Goal: Task Accomplishment & Management: Manage account settings

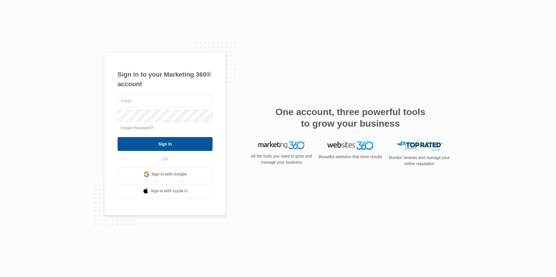
type input "[PERSON_NAME][EMAIL_ADDRESS][PERSON_NAME][DOMAIN_NAME]"
click at [160, 145] on input "Sign In" at bounding box center [165, 144] width 95 height 14
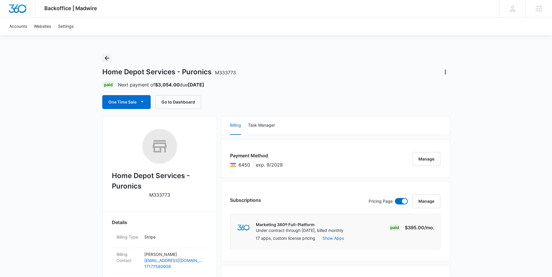
click at [107, 59] on icon "Back" at bounding box center [106, 58] width 7 height 7
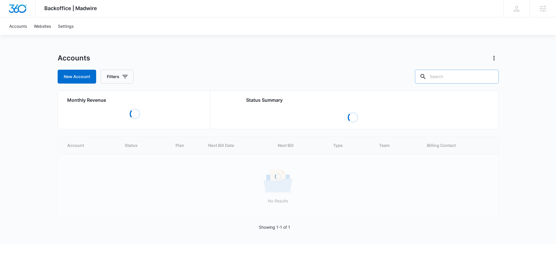
click at [456, 80] on input "text" at bounding box center [457, 77] width 84 height 14
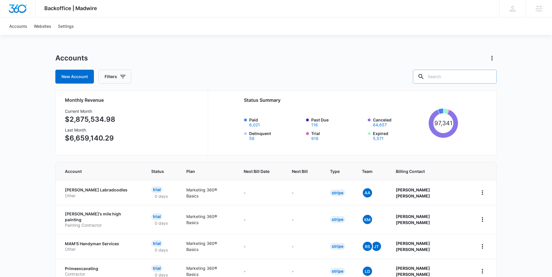
paste input "M23068"
type input "M23068"
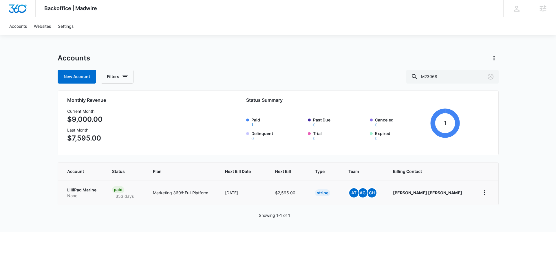
click at [88, 191] on p "LilliPad Marine" at bounding box center [82, 190] width 31 height 6
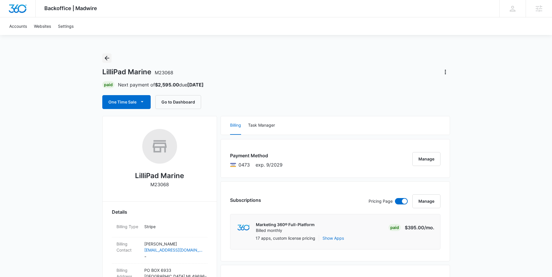
click at [106, 58] on icon "Back" at bounding box center [107, 58] width 5 height 5
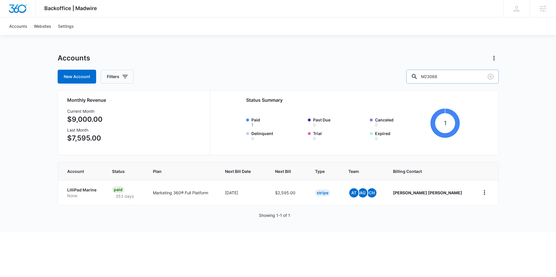
click at [459, 74] on input "M23068" at bounding box center [452, 77] width 92 height 14
click at [458, 75] on input "M23068" at bounding box center [452, 77] width 92 height 14
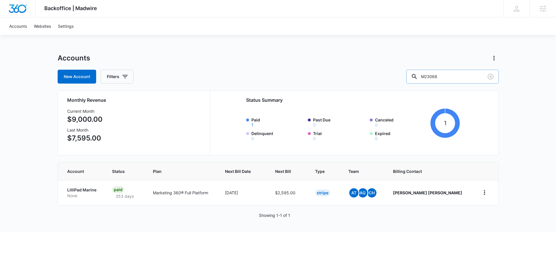
paste input "32471"
type input "M32471"
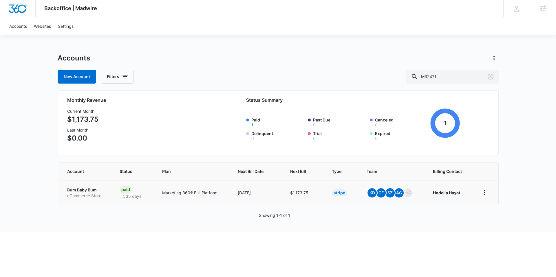
click at [82, 187] on p "Bum Baby Bum" at bounding box center [86, 190] width 39 height 6
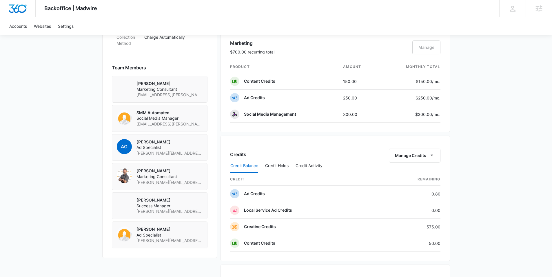
scroll to position [404, 0]
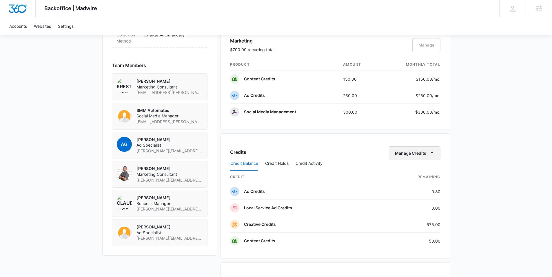
click at [432, 155] on icon "button" at bounding box center [431, 153] width 6 height 6
click at [418, 173] on div "Transfer Credits" at bounding box center [411, 172] width 30 height 4
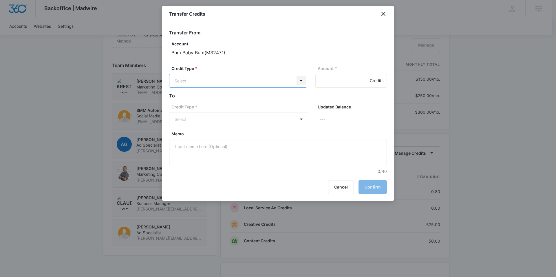
click at [301, 80] on body "Backoffice | Madwire Apps Settings CS [PERSON_NAME] [PERSON_NAME][EMAIL_ADDRESS…" at bounding box center [278, 31] width 556 height 870
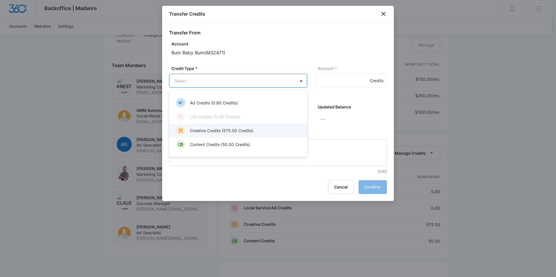
click at [243, 131] on p "Creative Credits (575.00 Credits)" at bounding box center [221, 131] width 63 height 6
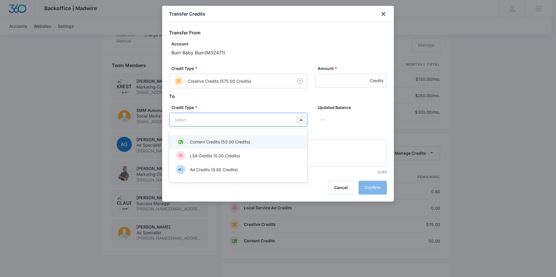
click at [301, 119] on body "Backoffice | Madwire Apps Settings CS [PERSON_NAME] [PERSON_NAME][EMAIL_ADDRESS…" at bounding box center [278, 31] width 556 height 870
click at [210, 142] on p "Content Credits (50.00 Credits)" at bounding box center [220, 142] width 60 height 6
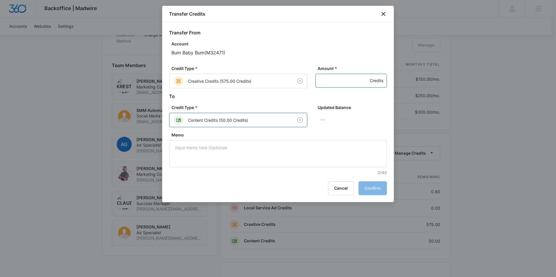
click at [336, 80] on input "Amount *" at bounding box center [351, 81] width 72 height 14
type input "575"
click at [373, 188] on button "Confirm" at bounding box center [372, 189] width 28 height 14
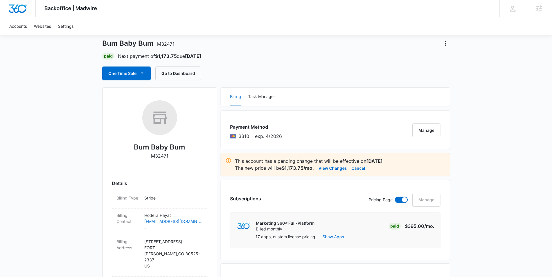
scroll to position [0, 0]
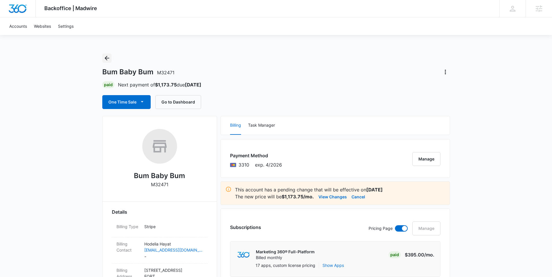
click at [108, 58] on icon "Back" at bounding box center [107, 58] width 5 height 5
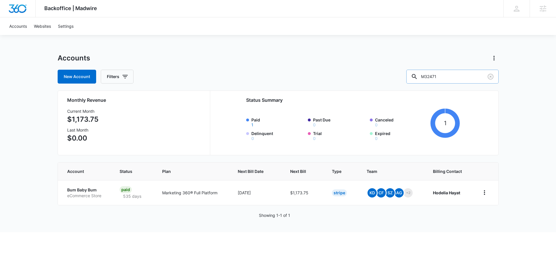
click at [454, 78] on input "M32471" at bounding box center [452, 77] width 92 height 14
paste input "28358"
type input "M28358"
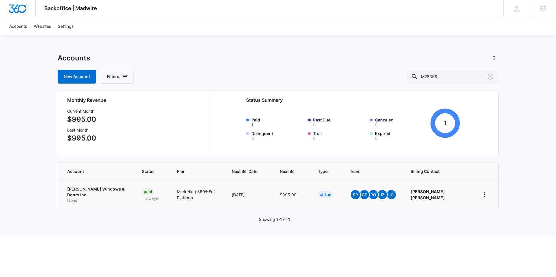
click at [100, 191] on p "[PERSON_NAME] Windows & Doors Inc." at bounding box center [97, 191] width 61 height 11
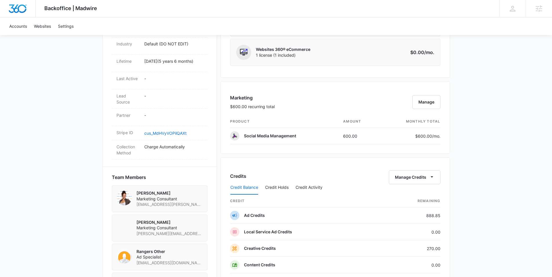
scroll to position [350, 0]
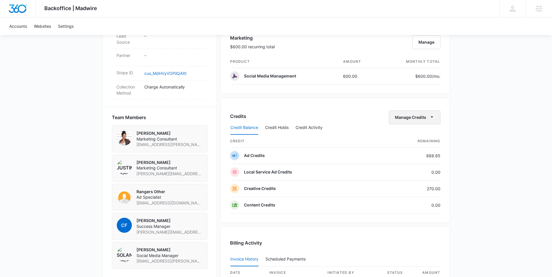
click at [428, 118] on icon "button" at bounding box center [431, 117] width 6 height 6
click at [416, 139] on button "Transfer Credits" at bounding box center [414, 136] width 51 height 9
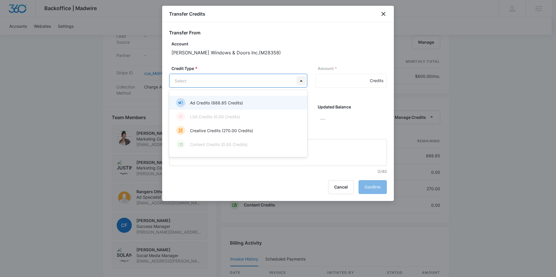
click at [302, 79] on body "Backoffice | Madwire Apps Settings CS [PERSON_NAME] [PERSON_NAME][EMAIL_ADDRESS…" at bounding box center [278, 50] width 556 height 800
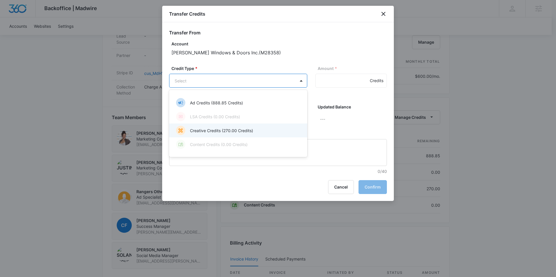
click at [215, 130] on p "Creative Credits (270.00 Credits)" at bounding box center [221, 131] width 63 height 6
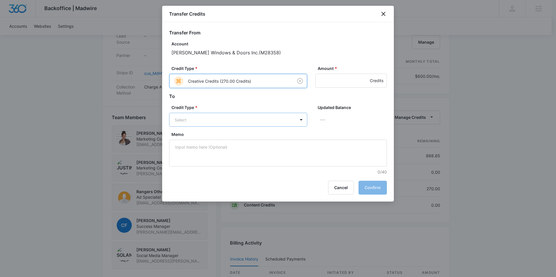
click at [222, 120] on body "Backoffice | Madwire Apps Settings CS [PERSON_NAME] [PERSON_NAME][EMAIL_ADDRESS…" at bounding box center [278, 50] width 556 height 800
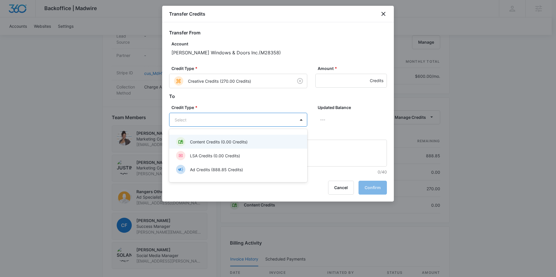
click at [204, 140] on p "Content Credits (0.00 Credits)" at bounding box center [219, 142] width 58 height 6
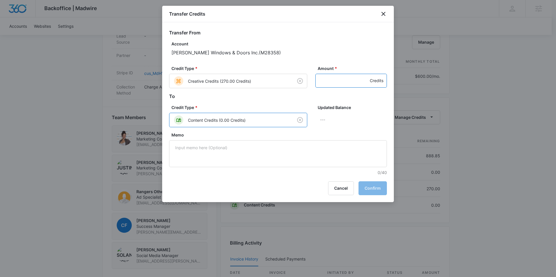
click at [317, 81] on input "Amount *" at bounding box center [351, 81] width 72 height 14
type input "270"
click at [371, 190] on button "Confirm" at bounding box center [372, 189] width 28 height 14
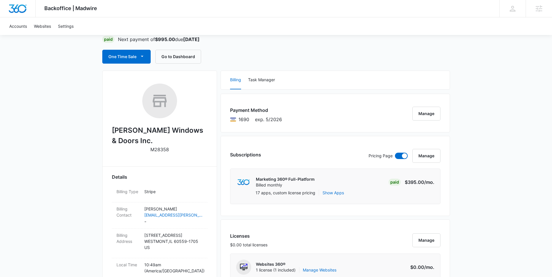
scroll to position [0, 0]
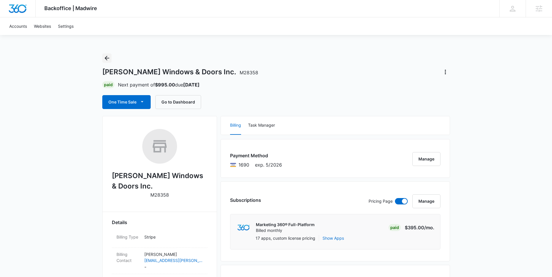
click at [106, 54] on button "Back" at bounding box center [106, 58] width 9 height 9
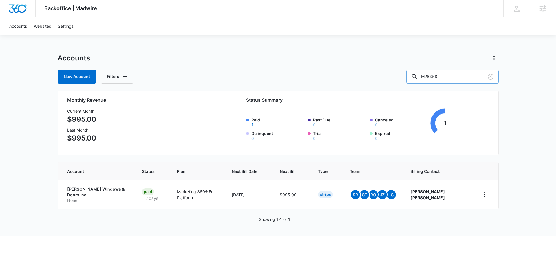
click at [460, 78] on input "M28358" at bounding box center [452, 77] width 92 height 14
paste input "text"
click at [460, 78] on input "text" at bounding box center [457, 77] width 84 height 14
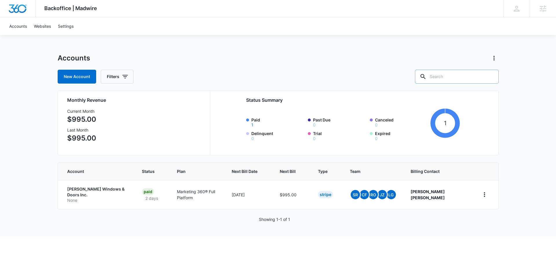
paste input "text"
click at [460, 78] on input "text" at bounding box center [457, 77] width 84 height 14
click at [448, 76] on input "text" at bounding box center [457, 77] width 84 height 14
paste input "C1156"
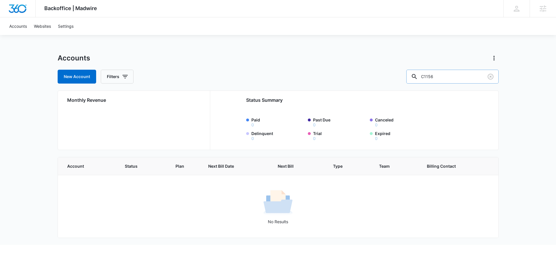
click at [446, 77] on input "C1156" at bounding box center [452, 77] width 92 height 14
paste input "M47551"
type input "M47551"
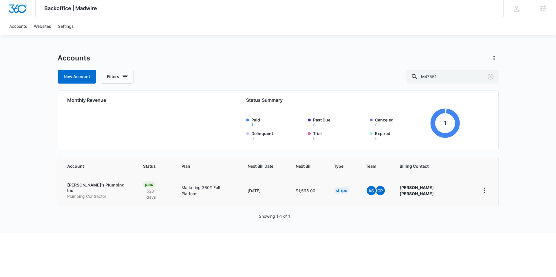
click at [76, 185] on p "[PERSON_NAME]'s Plumbing Inc" at bounding box center [98, 187] width 62 height 11
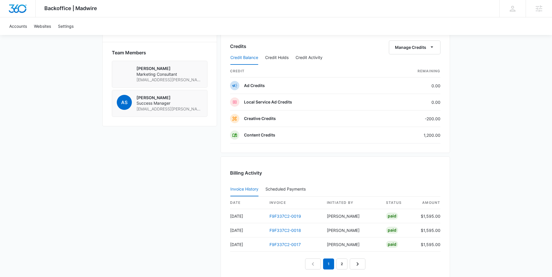
scroll to position [400, 0]
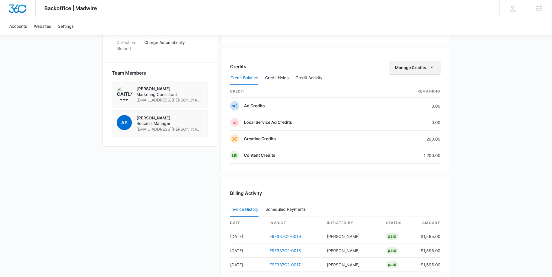
click at [433, 68] on icon "button" at bounding box center [431, 67] width 6 height 6
click at [414, 85] on div "Transfer Credits" at bounding box center [411, 86] width 30 height 4
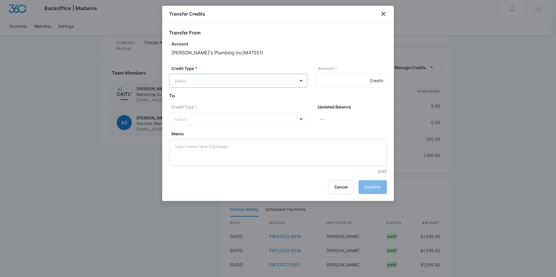
click at [227, 144] on p "Content Credits (1200.00 Credits)" at bounding box center [222, 145] width 65 height 6
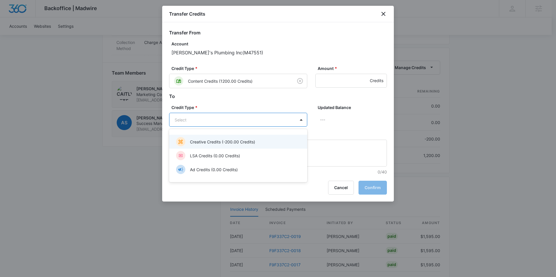
click at [215, 140] on p "Creative Credits (-200.00 Credits)" at bounding box center [222, 142] width 65 height 6
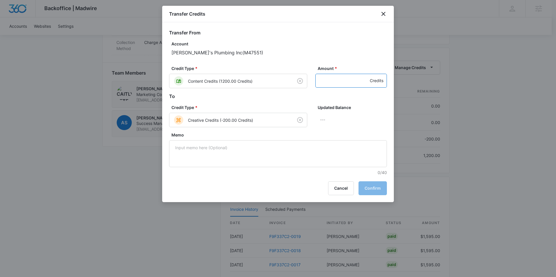
click at [324, 79] on input "Amount *" at bounding box center [351, 81] width 72 height 14
type input "200"
click at [375, 190] on button "Confirm" at bounding box center [372, 189] width 28 height 14
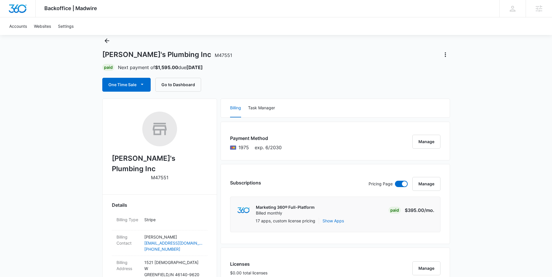
scroll to position [0, 0]
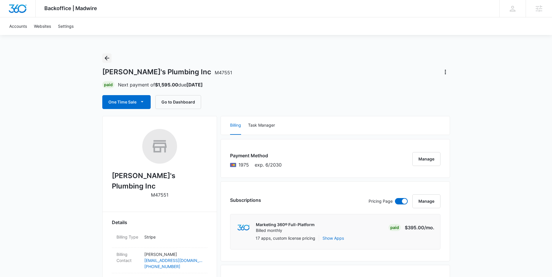
click at [109, 57] on icon "Back" at bounding box center [106, 58] width 7 height 7
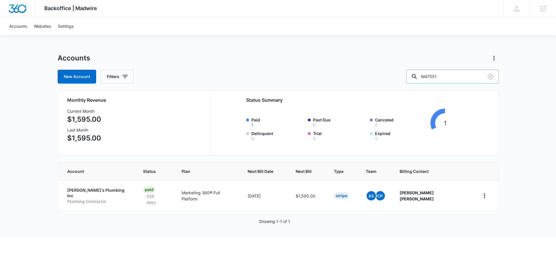
click at [459, 77] on input "M47551" at bounding box center [452, 77] width 92 height 14
paste input "6166"
type input "M6166"
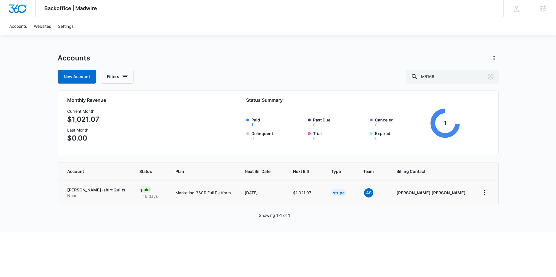
click at [88, 186] on td "[PERSON_NAME]-shirt Quilts None" at bounding box center [95, 192] width 75 height 25
click at [90, 190] on p "[PERSON_NAME]-shirt Quilts" at bounding box center [96, 190] width 58 height 6
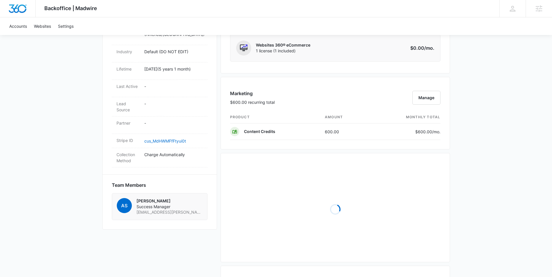
scroll to position [293, 0]
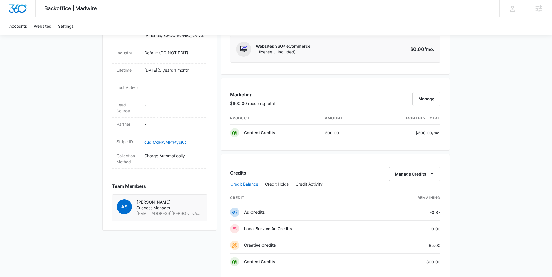
click at [430, 177] on div "Credit Balance Credit Holds Credit Activity" at bounding box center [335, 184] width 210 height 14
click at [433, 174] on icon "button" at bounding box center [431, 174] width 6 height 6
click at [412, 195] on div "Transfer Credits" at bounding box center [411, 193] width 30 height 4
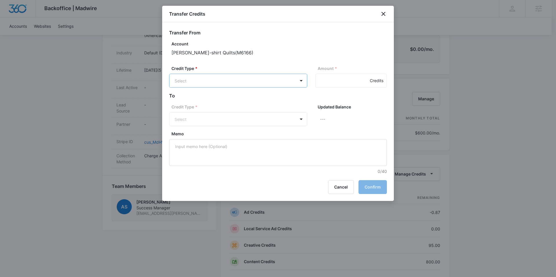
click at [240, 82] on body "Backoffice | Madwire Apps Settings CS [PERSON_NAME] [PERSON_NAME][EMAIL_ADDRESS…" at bounding box center [278, 97] width 556 height 780
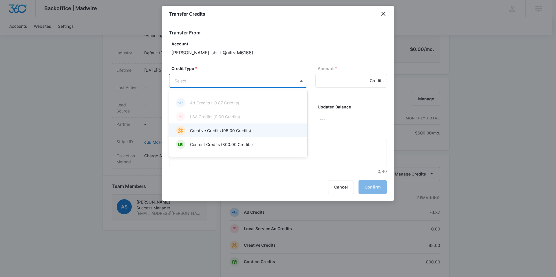
click at [217, 129] on p "Creative Credits (95.00 Credits)" at bounding box center [220, 131] width 61 height 6
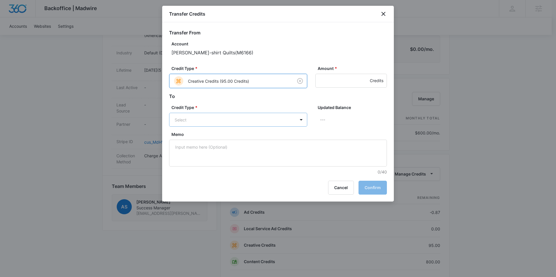
click at [240, 120] on body "Backoffice | Madwire Apps Settings CS [PERSON_NAME] [PERSON_NAME][EMAIL_ADDRESS…" at bounding box center [278, 97] width 556 height 780
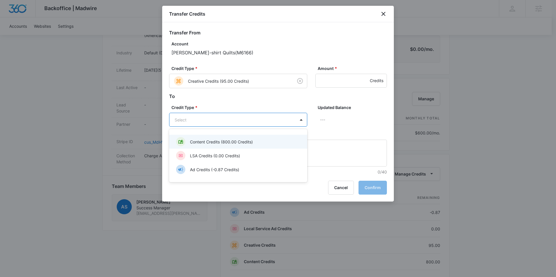
click at [217, 144] on p "Content Credits (800.00 Credits)" at bounding box center [221, 142] width 63 height 6
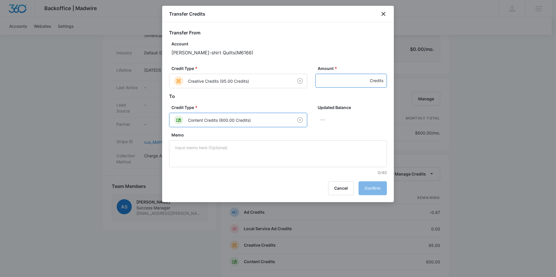
click at [327, 82] on input "Amount *" at bounding box center [351, 81] width 72 height 14
type input "95"
click at [371, 186] on button "Confirm" at bounding box center [372, 189] width 28 height 14
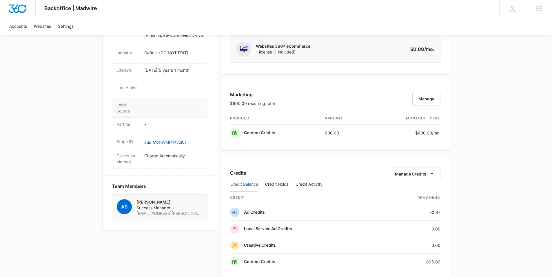
scroll to position [0, 0]
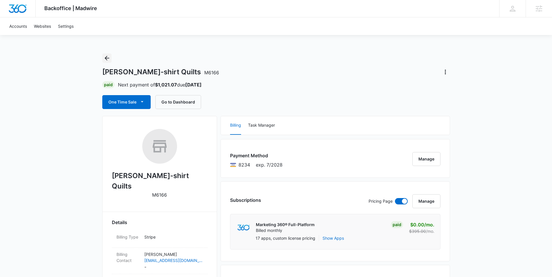
click at [106, 57] on icon "Back" at bounding box center [107, 58] width 5 height 5
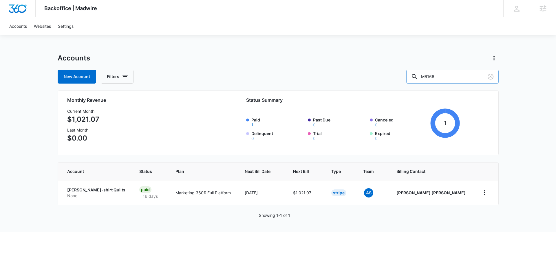
click at [452, 75] on input "M6166" at bounding box center [452, 77] width 92 height 14
paste input "7749"
type input "M7749"
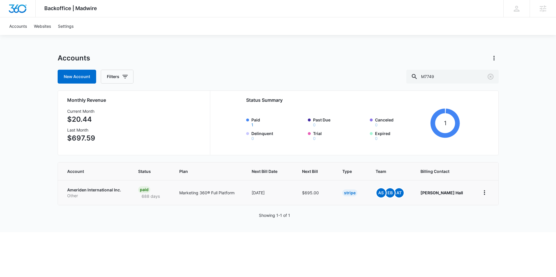
click at [95, 191] on p "Ameriden International Inc." at bounding box center [95, 190] width 57 height 6
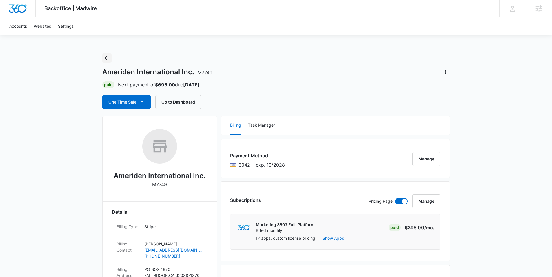
click at [105, 60] on icon "Back" at bounding box center [106, 58] width 7 height 7
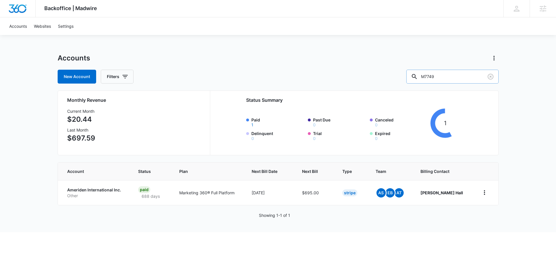
click at [441, 80] on input "M7749" at bounding box center [452, 77] width 92 height 14
paste input "5028"
type input "M5028"
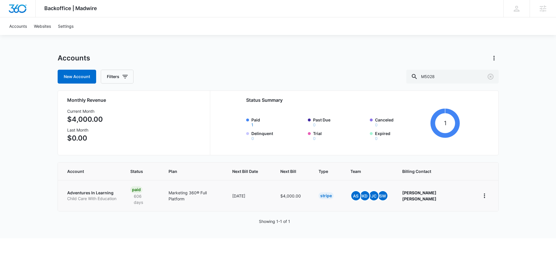
click at [100, 190] on p "Adventures In Learning" at bounding box center [91, 193] width 49 height 6
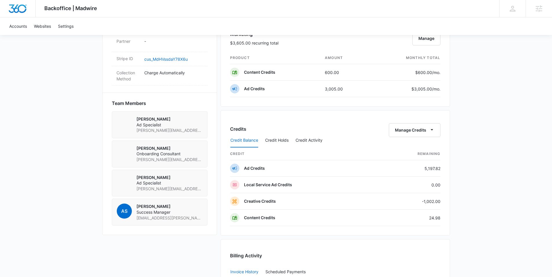
scroll to position [356, 0]
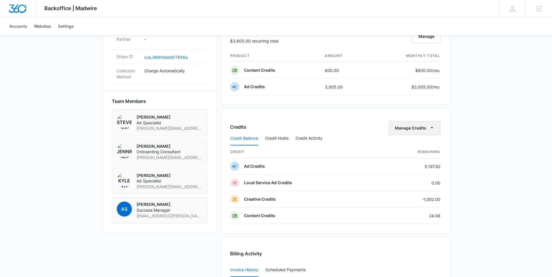
click at [431, 127] on icon "button" at bounding box center [431, 127] width 3 height 1
click at [408, 147] on div "Transfer Credits" at bounding box center [411, 147] width 30 height 4
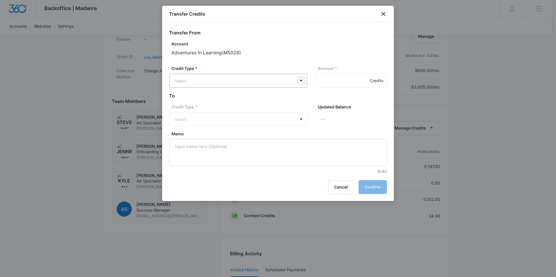
click at [300, 80] on body "Backoffice | Madwire Apps Settings CS [PERSON_NAME] [PERSON_NAME][EMAIL_ADDRESS…" at bounding box center [278, 42] width 556 height 797
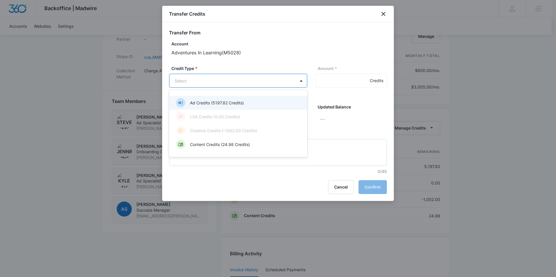
click at [242, 101] on p "Ad Credits (5197.82 Credits)" at bounding box center [217, 103] width 54 height 6
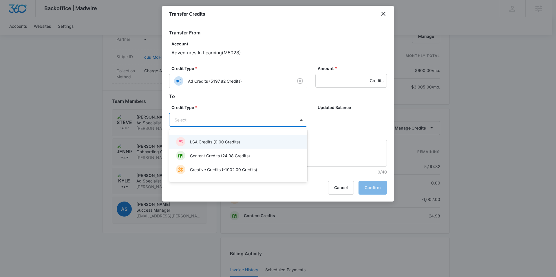
click at [227, 123] on body "Backoffice | Madwire Apps Settings CS [PERSON_NAME] [PERSON_NAME][EMAIL_ADDRESS…" at bounding box center [278, 42] width 556 height 797
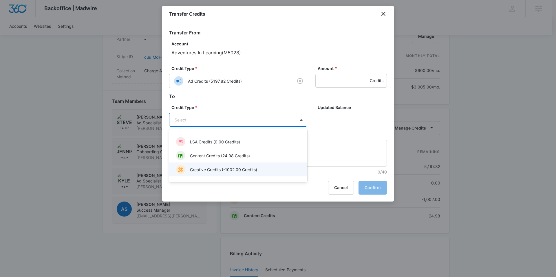
click at [215, 169] on p "Creative Credits (-1002.00 Credits)" at bounding box center [223, 170] width 67 height 6
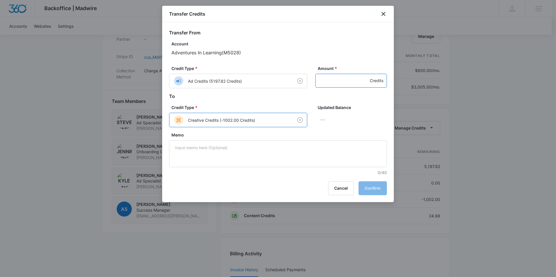
click at [328, 81] on input "Amount *" at bounding box center [351, 81] width 72 height 14
type input "1002"
click at [372, 189] on button "Confirm" at bounding box center [372, 189] width 28 height 14
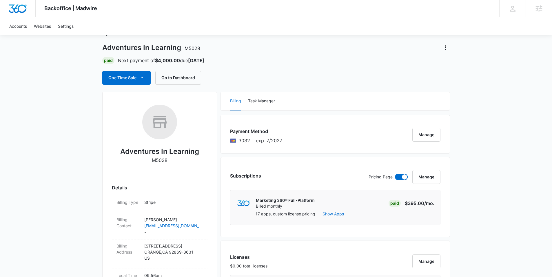
scroll to position [0, 0]
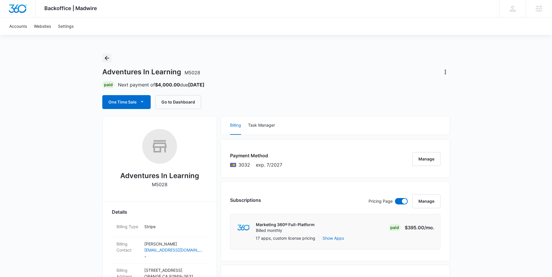
click at [110, 59] on icon "Back" at bounding box center [106, 58] width 7 height 7
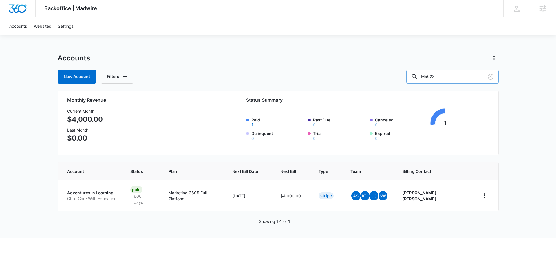
click at [448, 76] on input "M5028" at bounding box center [452, 77] width 92 height 14
paste input "1694"
type input "M51694"
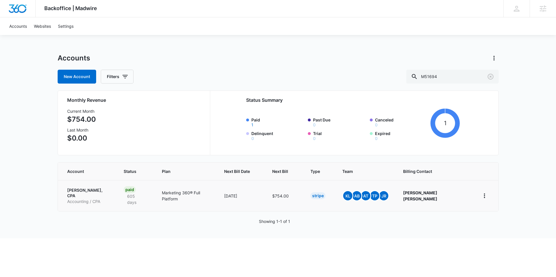
click at [92, 191] on p "[PERSON_NAME], CPA" at bounding box center [88, 193] width 43 height 11
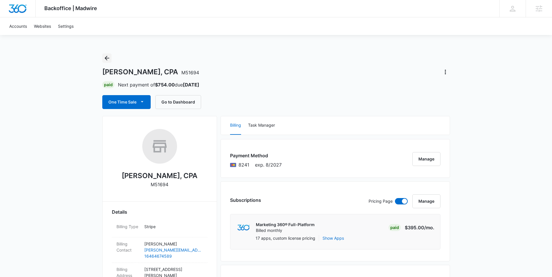
click at [104, 59] on icon "Back" at bounding box center [106, 58] width 7 height 7
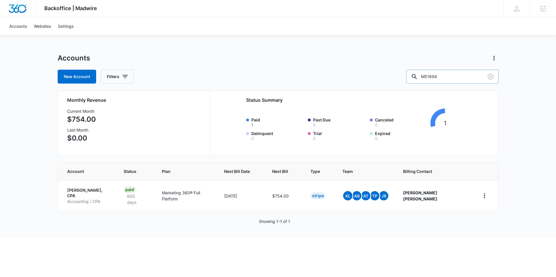
click at [448, 78] on input "M51694" at bounding box center [452, 77] width 92 height 14
paste input "312862"
type input "M312862"
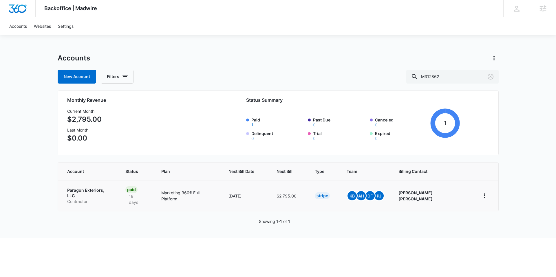
click at [88, 191] on p "Paragon Exteriors, LLC" at bounding box center [89, 193] width 44 height 11
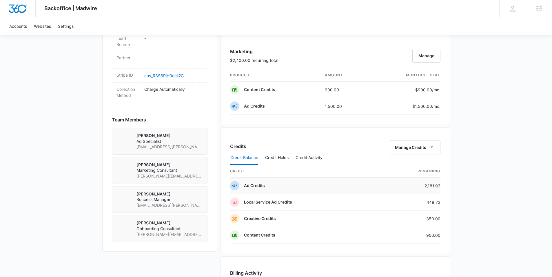
scroll to position [338, 0]
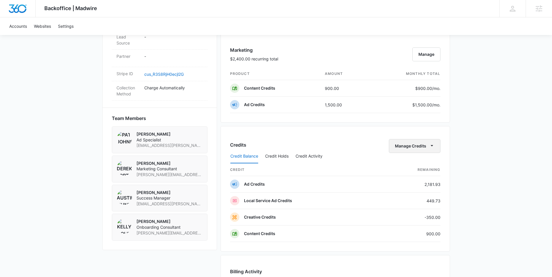
click at [431, 145] on icon "button" at bounding box center [431, 146] width 6 height 6
click at [416, 165] on div "Transfer Credits" at bounding box center [411, 165] width 30 height 4
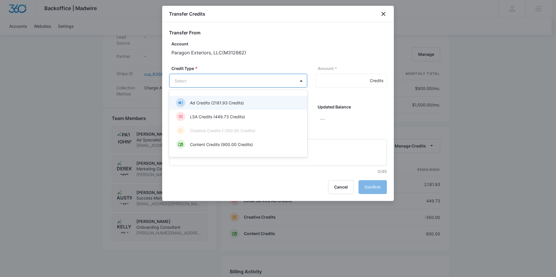
click at [303, 81] on body "Backoffice | Madwire Apps Settings CS [PERSON_NAME] [PERSON_NAME][EMAIL_ADDRESS…" at bounding box center [278, 60] width 556 height 797
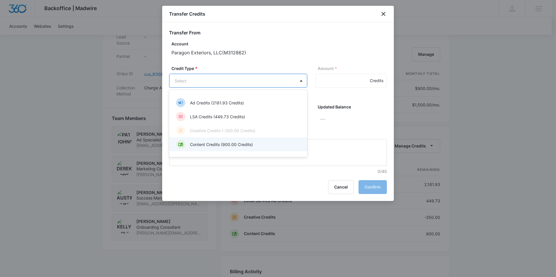
click at [212, 146] on p "Content Credits (900.00 Credits)" at bounding box center [221, 145] width 63 height 6
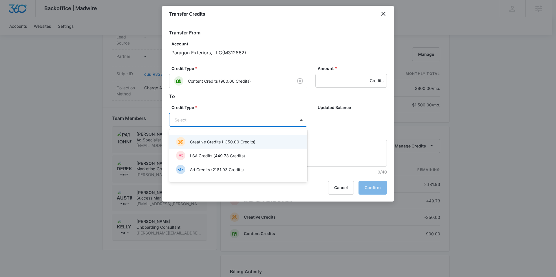
click at [207, 119] on body "Backoffice | Madwire Apps Settings CS [PERSON_NAME] [PERSON_NAME][EMAIL_ADDRESS…" at bounding box center [278, 60] width 556 height 797
click at [208, 143] on p "Creative Credits (-350.00 Credits)" at bounding box center [222, 142] width 65 height 6
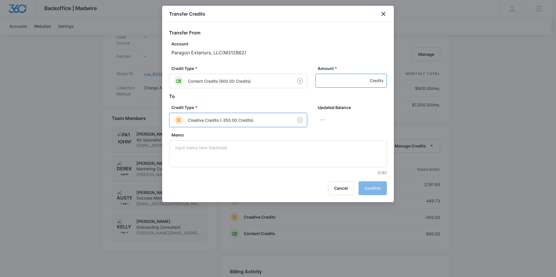
click at [334, 84] on input "Amount *" at bounding box center [351, 81] width 72 height 14
type input "350"
click at [378, 188] on button "Confirm" at bounding box center [372, 189] width 28 height 14
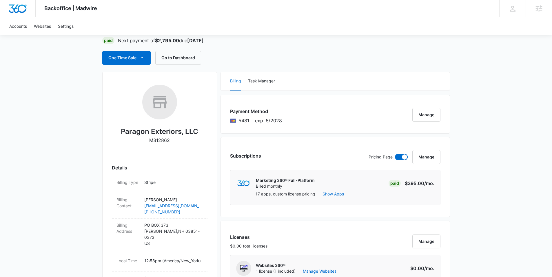
scroll to position [0, 0]
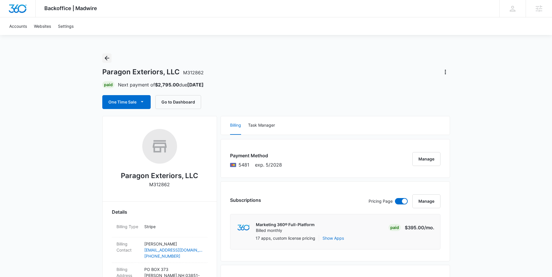
click at [107, 58] on icon "Back" at bounding box center [106, 58] width 7 height 7
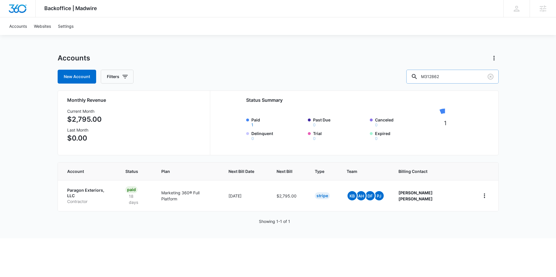
click at [448, 79] on input "M312862" at bounding box center [452, 77] width 92 height 14
paste input "10888"
type input "M10888"
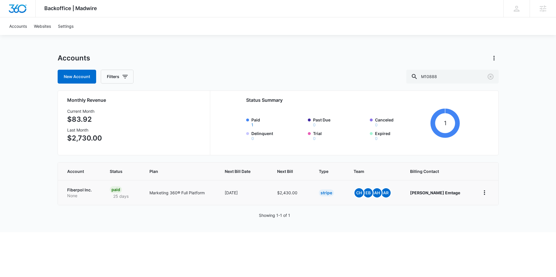
click at [72, 191] on p "Fiberpol Inc." at bounding box center [81, 190] width 29 height 6
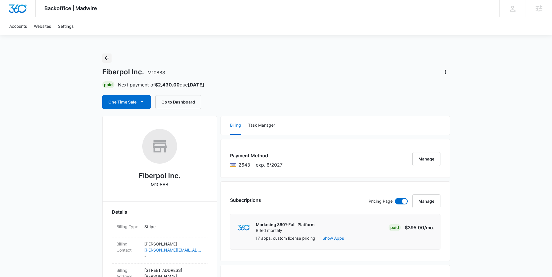
click at [105, 59] on icon "Back" at bounding box center [106, 58] width 7 height 7
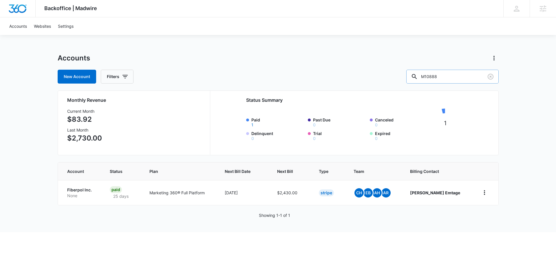
click at [444, 78] on input "M10888" at bounding box center [452, 77] width 92 height 14
paste input "76737"
type input "M176737"
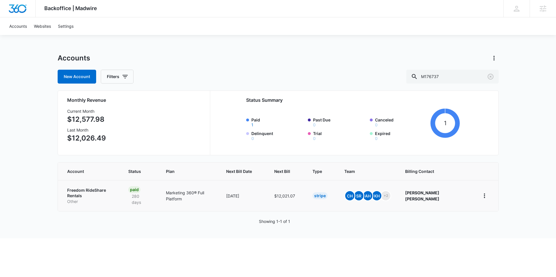
click at [90, 190] on p "Freedom RideShare Rentals" at bounding box center [90, 193] width 47 height 11
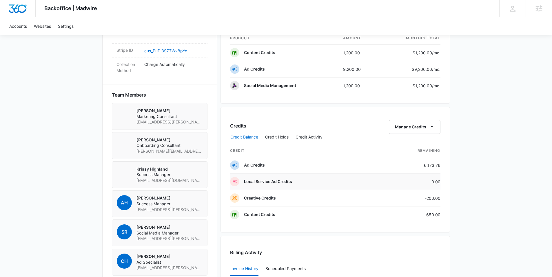
scroll to position [374, 0]
click at [432, 127] on icon "button" at bounding box center [431, 126] width 6 height 6
click at [417, 146] on div "Transfer Credits" at bounding box center [411, 145] width 30 height 4
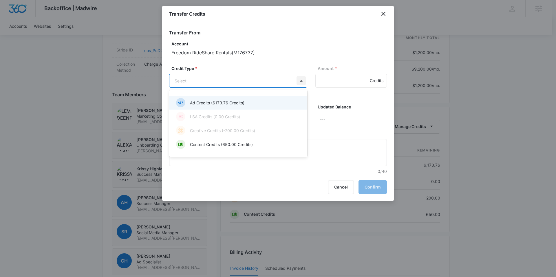
click at [300, 83] on body "Backoffice | Madwire Apps Settings CS [PERSON_NAME] [PERSON_NAME][EMAIL_ADDRESS…" at bounding box center [278, 55] width 556 height 859
click at [238, 103] on p "Ad Credits (6173.76 Credits)" at bounding box center [217, 103] width 54 height 6
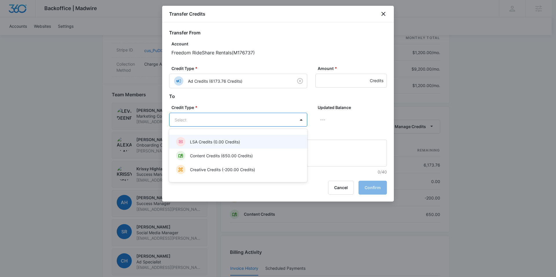
click at [285, 120] on body "Backoffice | Madwire Apps Settings CS [PERSON_NAME] [PERSON_NAME][EMAIL_ADDRESS…" at bounding box center [278, 55] width 556 height 859
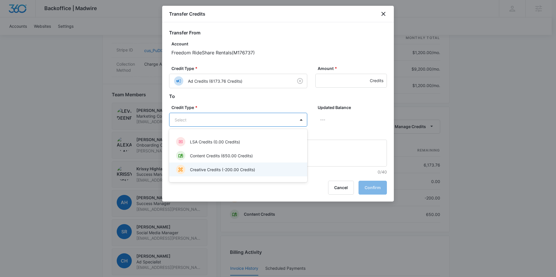
click at [212, 168] on p "Creative Credits (-200.00 Credits)" at bounding box center [222, 170] width 65 height 6
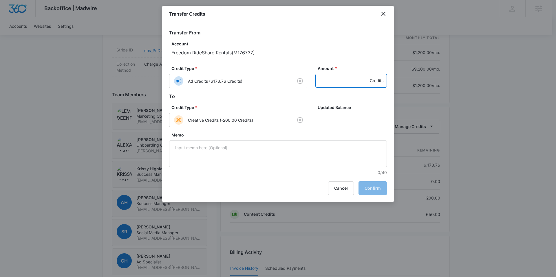
click at [340, 83] on input "Amount *" at bounding box center [351, 81] width 72 height 14
type input "200"
click at [377, 188] on button "Confirm" at bounding box center [372, 189] width 28 height 14
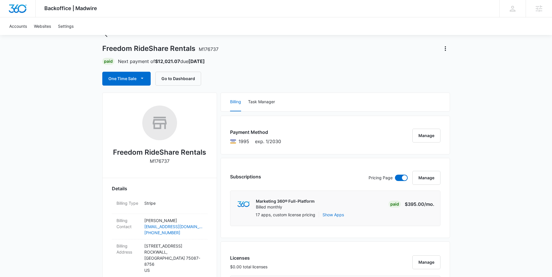
scroll to position [0, 0]
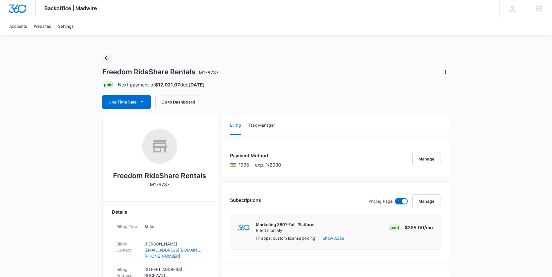
click at [105, 57] on icon "Back" at bounding box center [106, 58] width 7 height 7
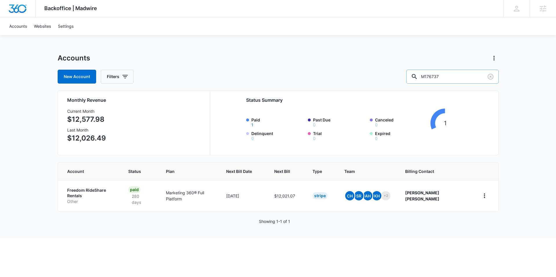
click at [444, 76] on input "M176737" at bounding box center [452, 77] width 92 height 14
paste input "87746"
type input "M187746"
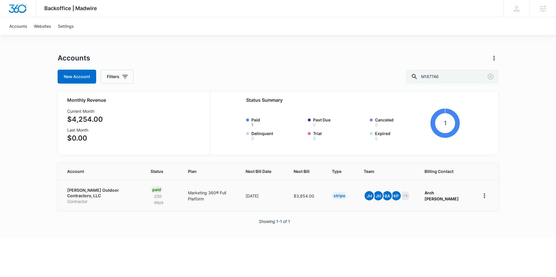
click at [83, 190] on p "[PERSON_NAME] Outdoor Contractors, LLC" at bounding box center [101, 193] width 69 height 11
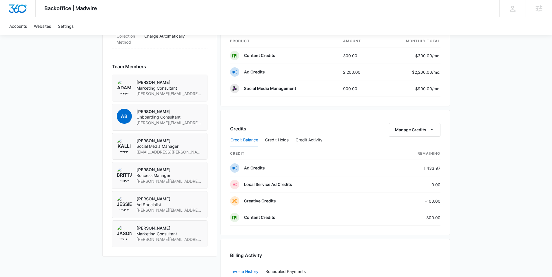
scroll to position [417, 0]
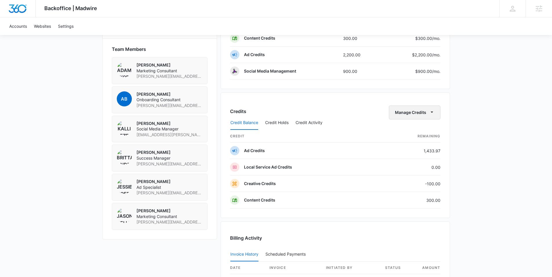
click at [432, 112] on icon "button" at bounding box center [431, 112] width 6 height 6
click at [420, 131] on div "Transfer Credits" at bounding box center [411, 131] width 30 height 4
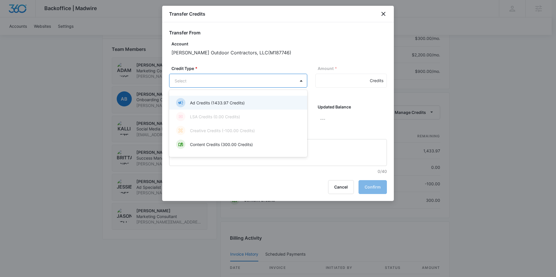
click at [279, 83] on body "Backoffice | Madwire Apps Settings CS [PERSON_NAME] [PERSON_NAME][EMAIL_ADDRESS…" at bounding box center [278, 4] width 556 height 843
click at [226, 102] on p "Ad Credits (1433.97 Credits)" at bounding box center [217, 103] width 55 height 6
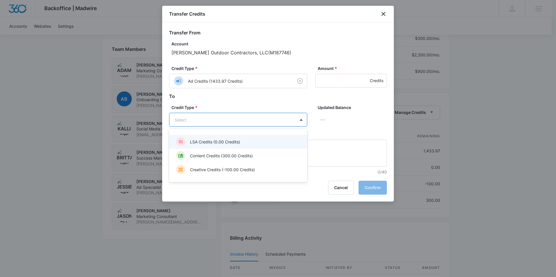
click at [195, 124] on body "Backoffice | Madwire Apps Settings CS [PERSON_NAME] [PERSON_NAME][EMAIL_ADDRESS…" at bounding box center [278, 4] width 556 height 843
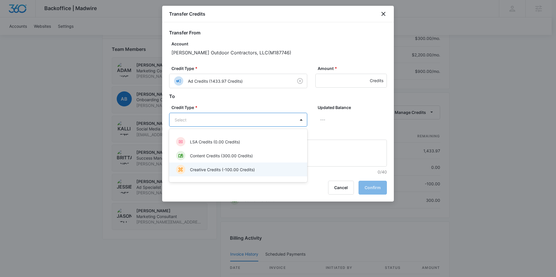
click at [205, 169] on p "Creative Credits (-100.00 Credits)" at bounding box center [222, 170] width 65 height 6
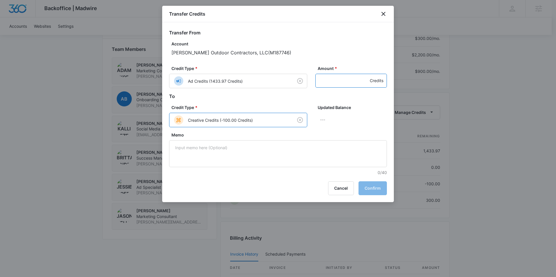
click at [330, 81] on input "Amount *" at bounding box center [351, 81] width 72 height 14
type input "100"
click at [364, 185] on button "Confirm" at bounding box center [372, 189] width 28 height 14
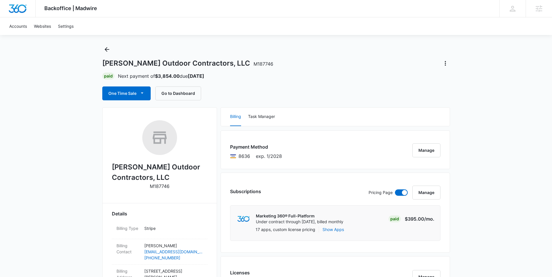
scroll to position [0, 0]
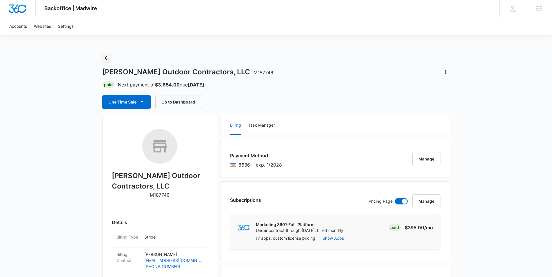
click at [107, 59] on icon "Back" at bounding box center [106, 58] width 7 height 7
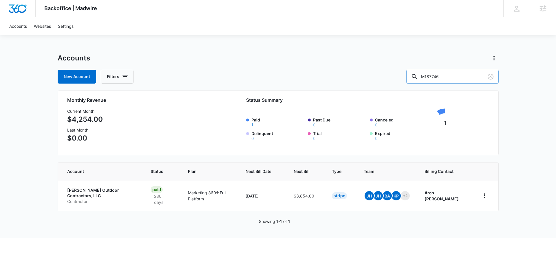
click at [443, 75] on input "M187746" at bounding box center [452, 77] width 92 height 14
click at [444, 76] on input "M187746" at bounding box center [452, 77] width 92 height 14
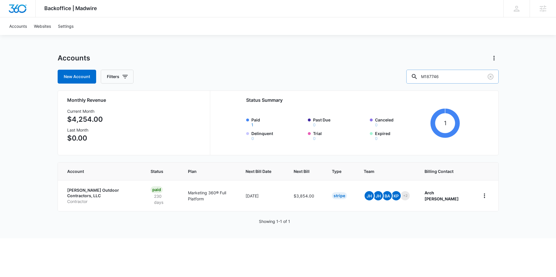
click at [444, 76] on input "M187746" at bounding box center [452, 77] width 92 height 14
paste input "2973"
type input "M12973"
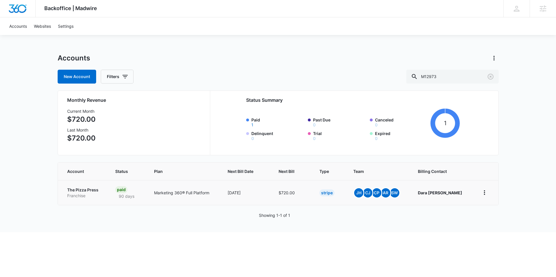
click at [82, 190] on p "The Pizza Press" at bounding box center [84, 190] width 34 height 6
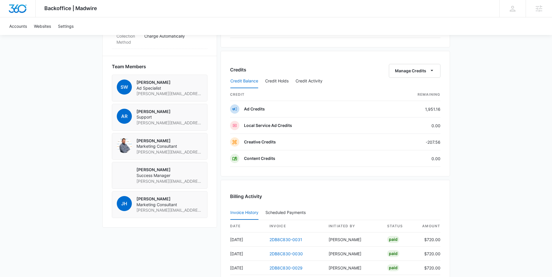
scroll to position [397, 0]
click at [430, 71] on icon "button" at bounding box center [431, 70] width 6 height 6
click at [409, 89] on div "Transfer Credits" at bounding box center [411, 89] width 30 height 4
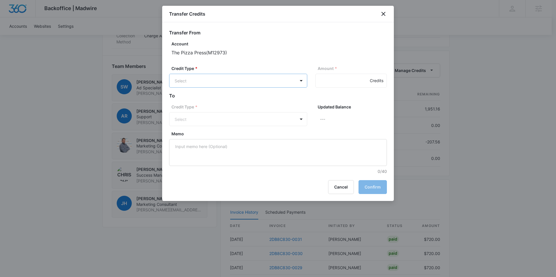
click at [288, 84] on body "Backoffice | Madwire Apps Settings CS [PERSON_NAME] [PERSON_NAME][EMAIL_ADDRESS…" at bounding box center [278, 3] width 556 height 800
click at [225, 103] on p "Ad Credits (1951.16 Credits)" at bounding box center [216, 103] width 53 height 6
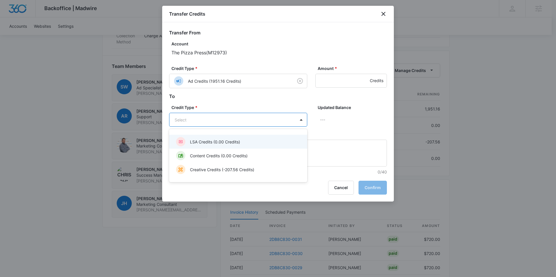
click at [215, 121] on body "Backoffice | Madwire Apps Settings CS [PERSON_NAME] [PERSON_NAME][EMAIL_ADDRESS…" at bounding box center [278, 3] width 556 height 800
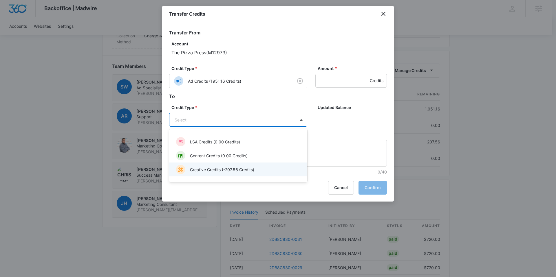
click at [214, 170] on p "Creative Credits (-207.56 Credits)" at bounding box center [222, 170] width 64 height 6
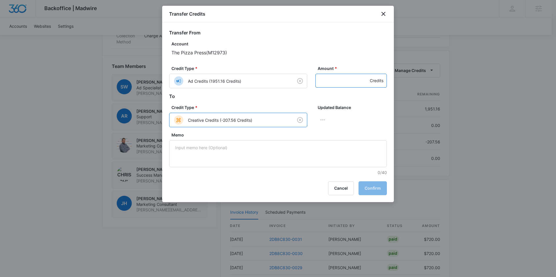
click at [335, 81] on input "Amount *" at bounding box center [351, 81] width 72 height 14
type input "207.56"
click at [374, 189] on button "Confirm" at bounding box center [372, 189] width 28 height 14
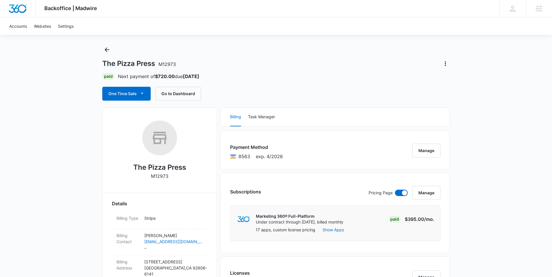
scroll to position [0, 0]
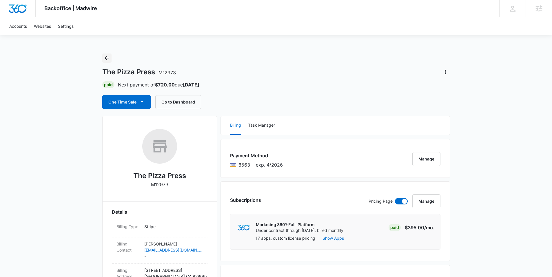
click at [107, 61] on icon "Back" at bounding box center [106, 58] width 7 height 7
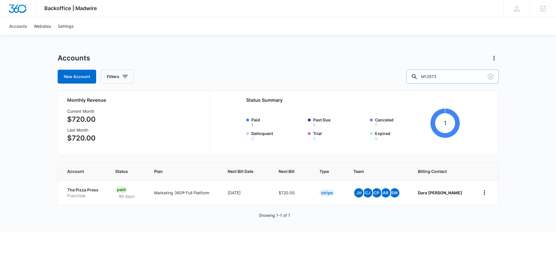
click at [453, 77] on input "M12973" at bounding box center [452, 77] width 92 height 14
paste input "328247"
type input "M328247"
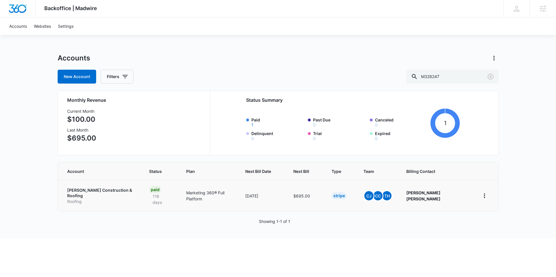
click at [79, 191] on p "[PERSON_NAME] Construction & Roofing" at bounding box center [101, 193] width 68 height 11
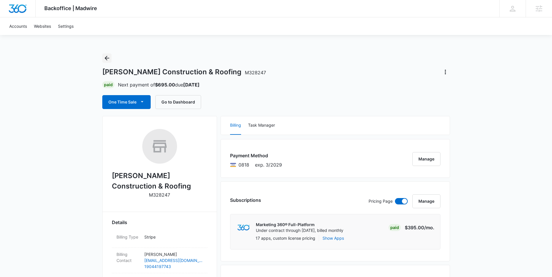
click at [109, 56] on icon "Back" at bounding box center [106, 58] width 7 height 7
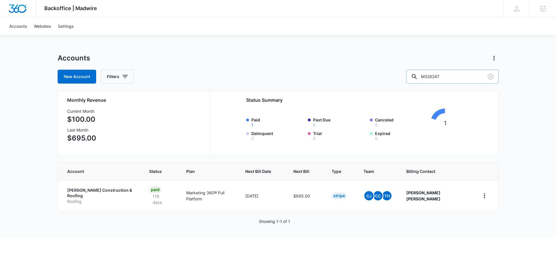
click at [456, 77] on input "M328247" at bounding box center [452, 77] width 92 height 14
paste input "7512"
type input "M37512"
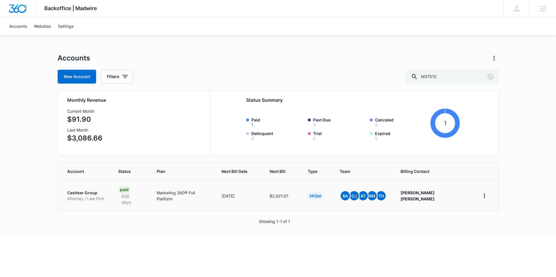
click at [73, 190] on p "Ceshker Group" at bounding box center [85, 193] width 37 height 6
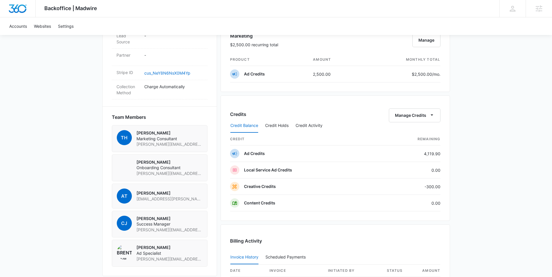
scroll to position [354, 0]
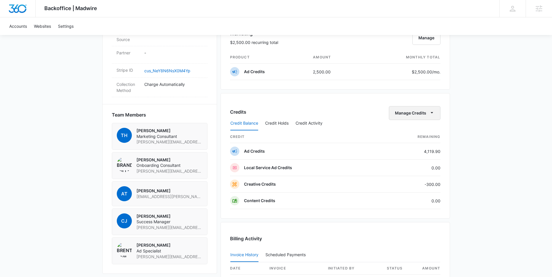
click at [429, 114] on icon "button" at bounding box center [431, 113] width 6 height 6
click at [413, 131] on div "Transfer Credits" at bounding box center [411, 132] width 30 height 4
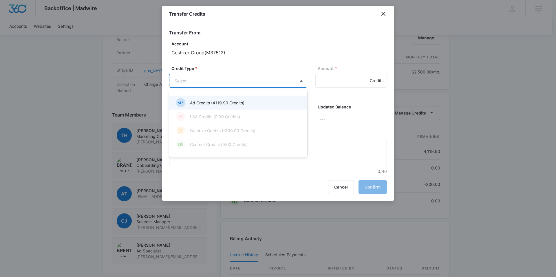
click at [256, 81] on body "Backoffice | Madwire Apps Settings CS [PERSON_NAME] [PERSON_NAME][EMAIL_ADDRESS…" at bounding box center [278, 62] width 556 height 832
click at [215, 100] on p "Ad Credits (4119.90 Credits)" at bounding box center [217, 103] width 54 height 6
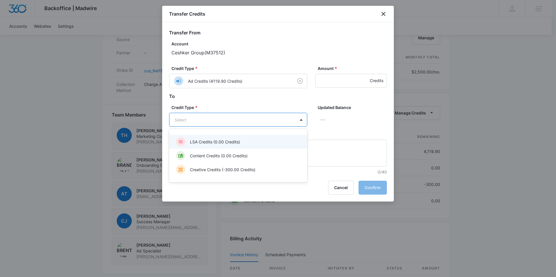
click at [220, 120] on body "Backoffice | Madwire Apps Settings CS [PERSON_NAME] [PERSON_NAME][EMAIL_ADDRESS…" at bounding box center [278, 62] width 556 height 832
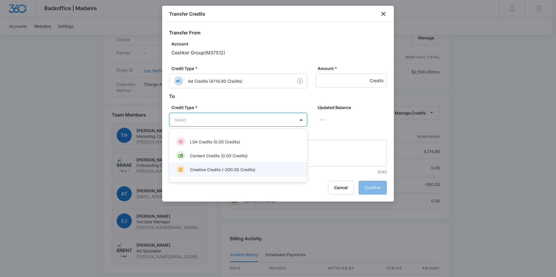
click at [208, 168] on p "Creative Credits (-300.00 Credits)" at bounding box center [222, 170] width 65 height 6
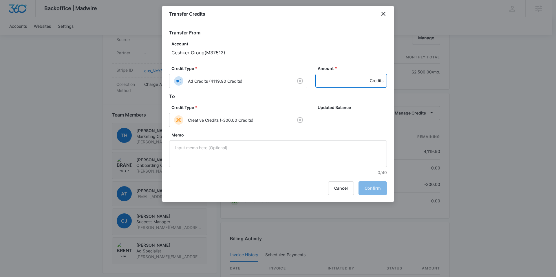
click at [322, 82] on input "Amount *" at bounding box center [351, 81] width 72 height 14
type input "300"
click at [379, 191] on button "Confirm" at bounding box center [372, 189] width 28 height 14
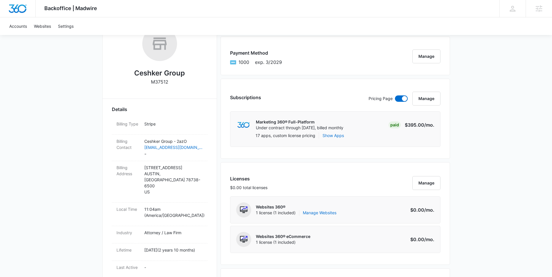
scroll to position [0, 0]
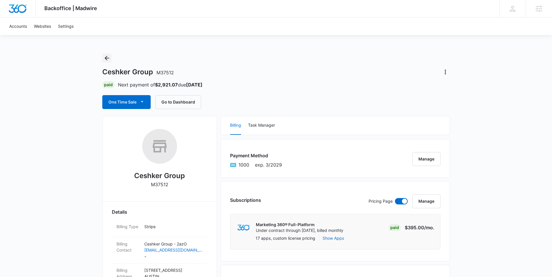
click at [106, 60] on icon "Back" at bounding box center [107, 58] width 5 height 5
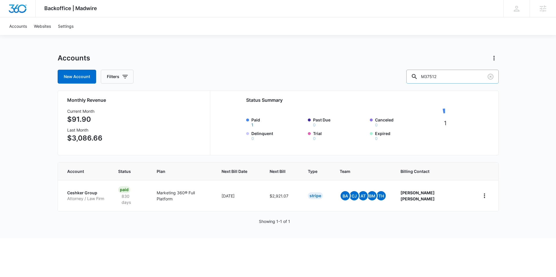
click at [465, 79] on input "M37512" at bounding box center [452, 77] width 92 height 14
click at [464, 79] on input "M37512" at bounding box center [452, 77] width 92 height 14
click at [446, 82] on input "M37512" at bounding box center [452, 77] width 92 height 14
click at [445, 81] on input "M37512" at bounding box center [452, 77] width 92 height 14
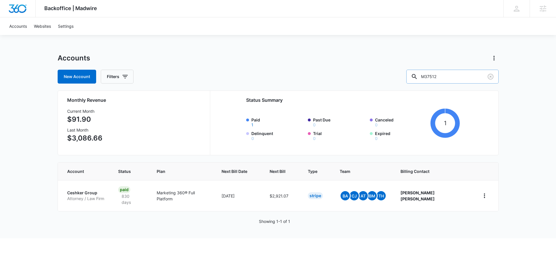
paste input "3017"
type input "M33017"
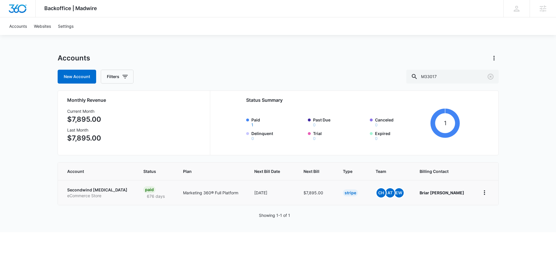
click at [92, 189] on p "Secondwind [MEDICAL_DATA]" at bounding box center [98, 190] width 62 height 6
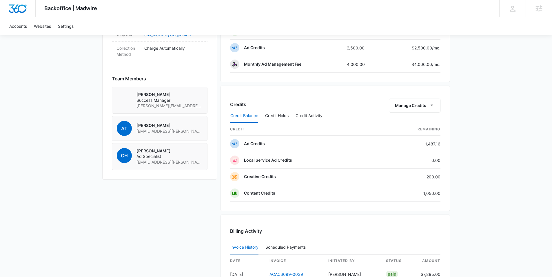
scroll to position [396, 0]
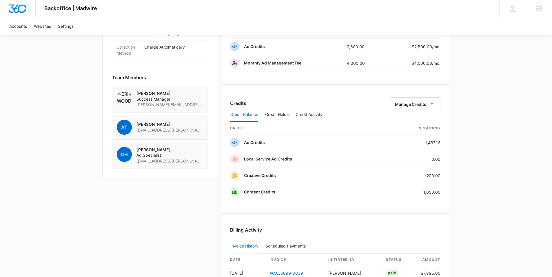
click at [416, 108] on div "Credit Balance Credit Holds Credit Activity" at bounding box center [335, 115] width 210 height 14
click at [430, 105] on icon "button" at bounding box center [431, 104] width 6 height 6
click at [415, 124] on div "Transfer Credits" at bounding box center [411, 123] width 30 height 4
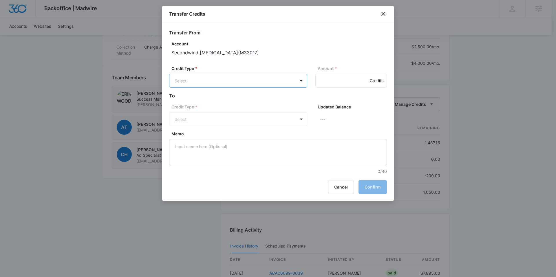
click at [213, 78] on body "Backoffice | Madwire Apps Settings CS [PERSON_NAME] [PERSON_NAME][EMAIL_ADDRESS…" at bounding box center [278, 10] width 556 height 813
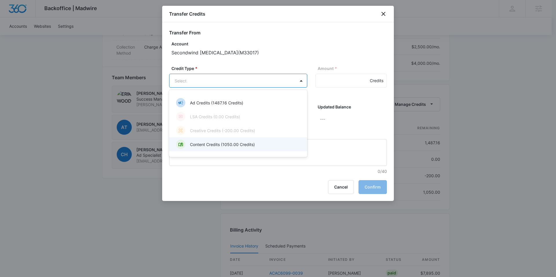
click at [210, 144] on p "Content Credits (1050.00 Credits)" at bounding box center [222, 145] width 65 height 6
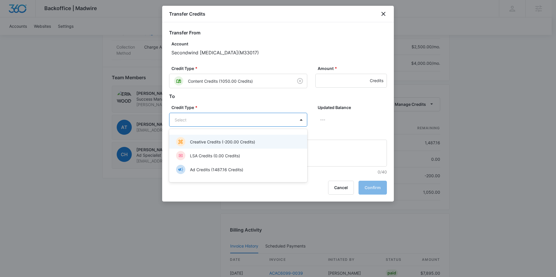
click at [262, 122] on body "Backoffice | Madwire Apps Settings CS [PERSON_NAME] [PERSON_NAME][EMAIL_ADDRESS…" at bounding box center [278, 10] width 556 height 813
click at [209, 140] on p "Creative Credits (-200.00 Credits)" at bounding box center [222, 142] width 65 height 6
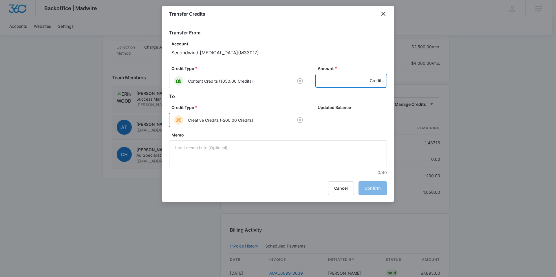
click at [325, 80] on input "Amount *" at bounding box center [351, 81] width 72 height 14
type input "200"
click at [373, 187] on button "Confirm" at bounding box center [372, 189] width 28 height 14
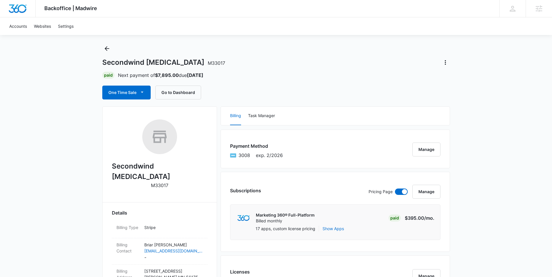
scroll to position [0, 0]
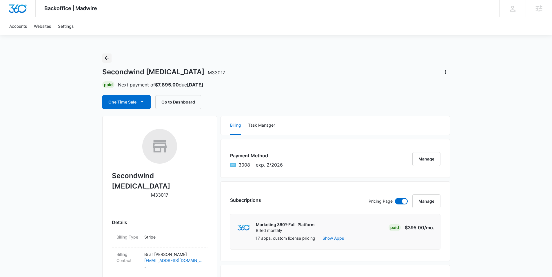
click at [108, 58] on icon "Back" at bounding box center [106, 58] width 7 height 7
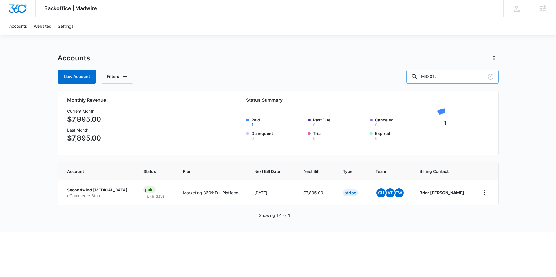
click at [443, 78] on input "M33017" at bounding box center [452, 77] width 92 height 14
paste input "1064"
type input "M331064"
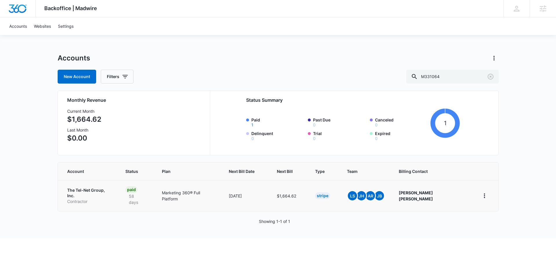
click at [74, 190] on p "The Tel-Net Group, Inc." at bounding box center [89, 193] width 45 height 11
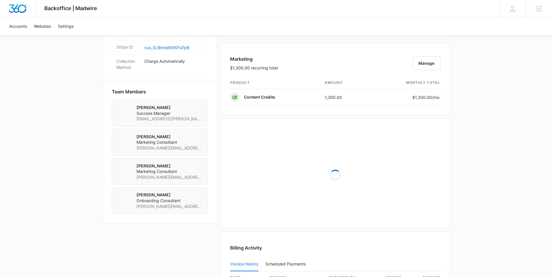
scroll to position [360, 0]
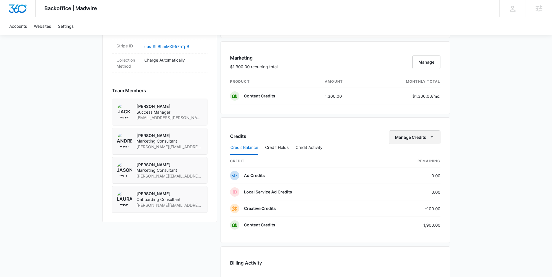
click at [411, 139] on button "Manage Credits" at bounding box center [415, 138] width 52 height 14
click at [408, 155] on div "Transfer Credits" at bounding box center [411, 156] width 30 height 4
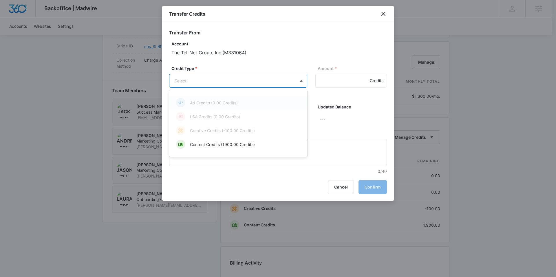
click at [257, 85] on body "Backoffice | Madwire Apps Settings CS [PERSON_NAME] [PERSON_NAME][EMAIL_ADDRESS…" at bounding box center [278, 39] width 556 height 799
click at [219, 144] on p "Content Credits (1900.00 Credits)" at bounding box center [222, 145] width 65 height 6
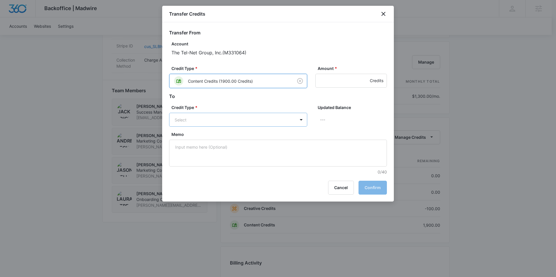
click at [231, 120] on body "Backoffice | Madwire Apps Settings CS [PERSON_NAME] [PERSON_NAME][EMAIL_ADDRESS…" at bounding box center [278, 39] width 556 height 799
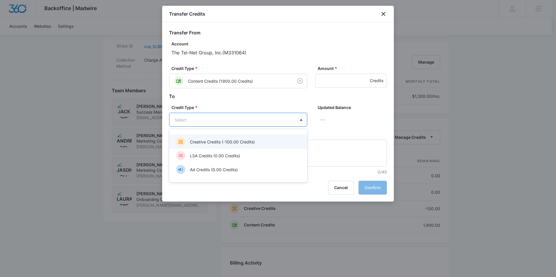
drag, startPoint x: 216, startPoint y: 142, endPoint x: 289, endPoint y: 119, distance: 76.7
click at [216, 142] on p "Creative Credits (-100.00 Credits)" at bounding box center [222, 142] width 65 height 6
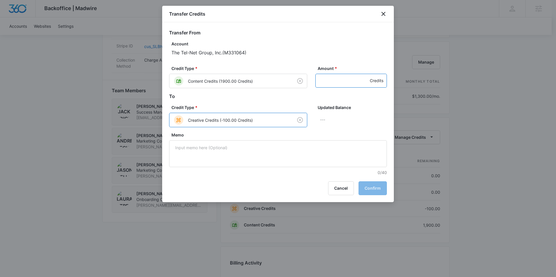
click at [333, 84] on input "Amount *" at bounding box center [351, 81] width 72 height 14
type input "100"
click at [374, 189] on button "Confirm" at bounding box center [372, 189] width 28 height 14
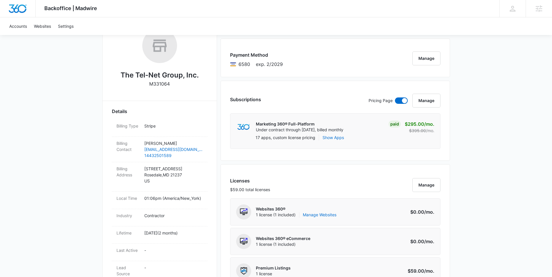
scroll to position [0, 0]
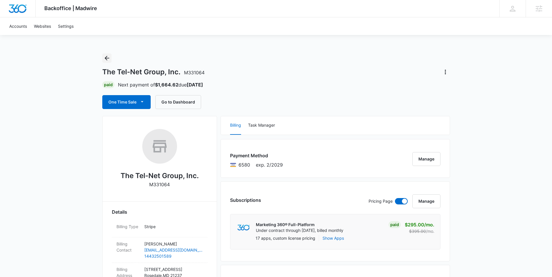
click at [106, 58] on icon "Back" at bounding box center [106, 58] width 7 height 7
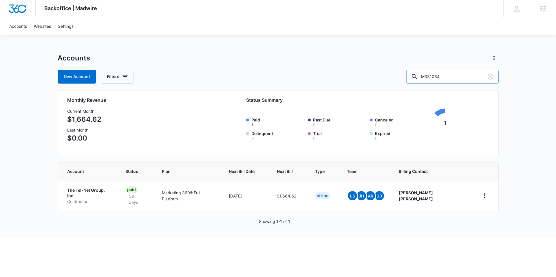
click at [458, 76] on input "M331064" at bounding box center [452, 77] width 92 height 14
paste input "13536"
type input "M313536"
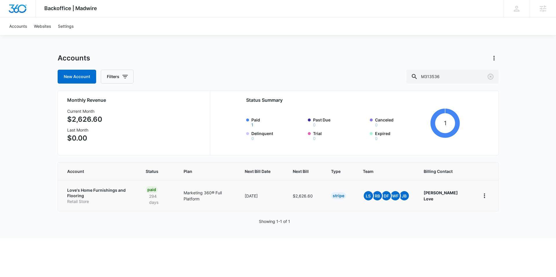
click at [98, 190] on p "Love's Home Furnishings and Flooring" at bounding box center [99, 193] width 65 height 11
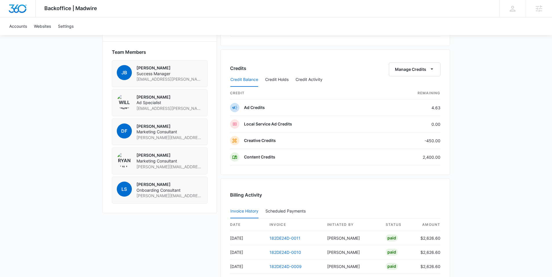
scroll to position [413, 0]
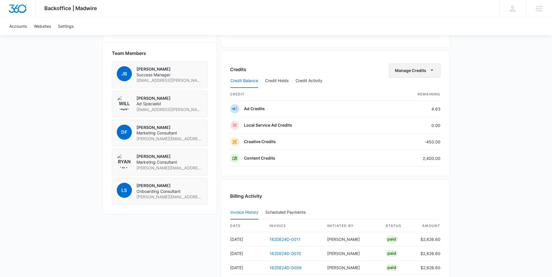
click at [433, 70] on icon "button" at bounding box center [431, 70] width 6 height 6
click at [421, 87] on div "Transfer Credits" at bounding box center [411, 89] width 30 height 4
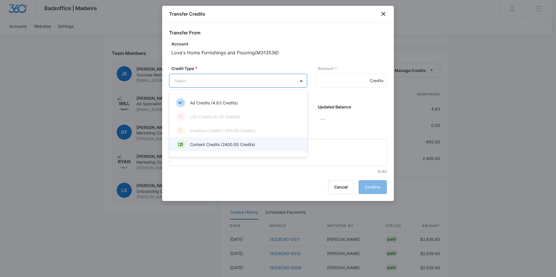
click at [204, 146] on p "Content Credits (2400.00 Credits)" at bounding box center [222, 145] width 65 height 6
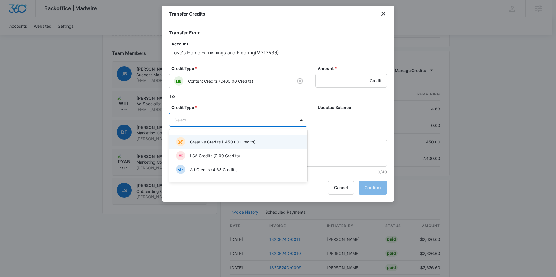
click at [206, 142] on p "Creative Credits (-450.00 Credits)" at bounding box center [222, 142] width 65 height 6
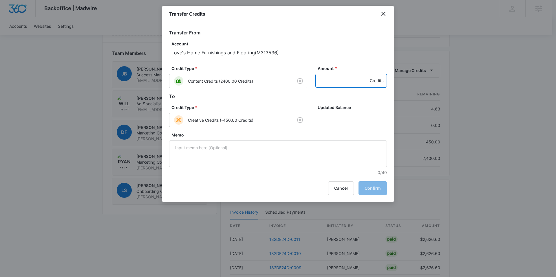
click at [318, 80] on input "Amount *" at bounding box center [351, 81] width 72 height 14
type input "450"
click at [369, 190] on button "Confirm" at bounding box center [372, 189] width 28 height 14
